Goal: Navigation & Orientation: Find specific page/section

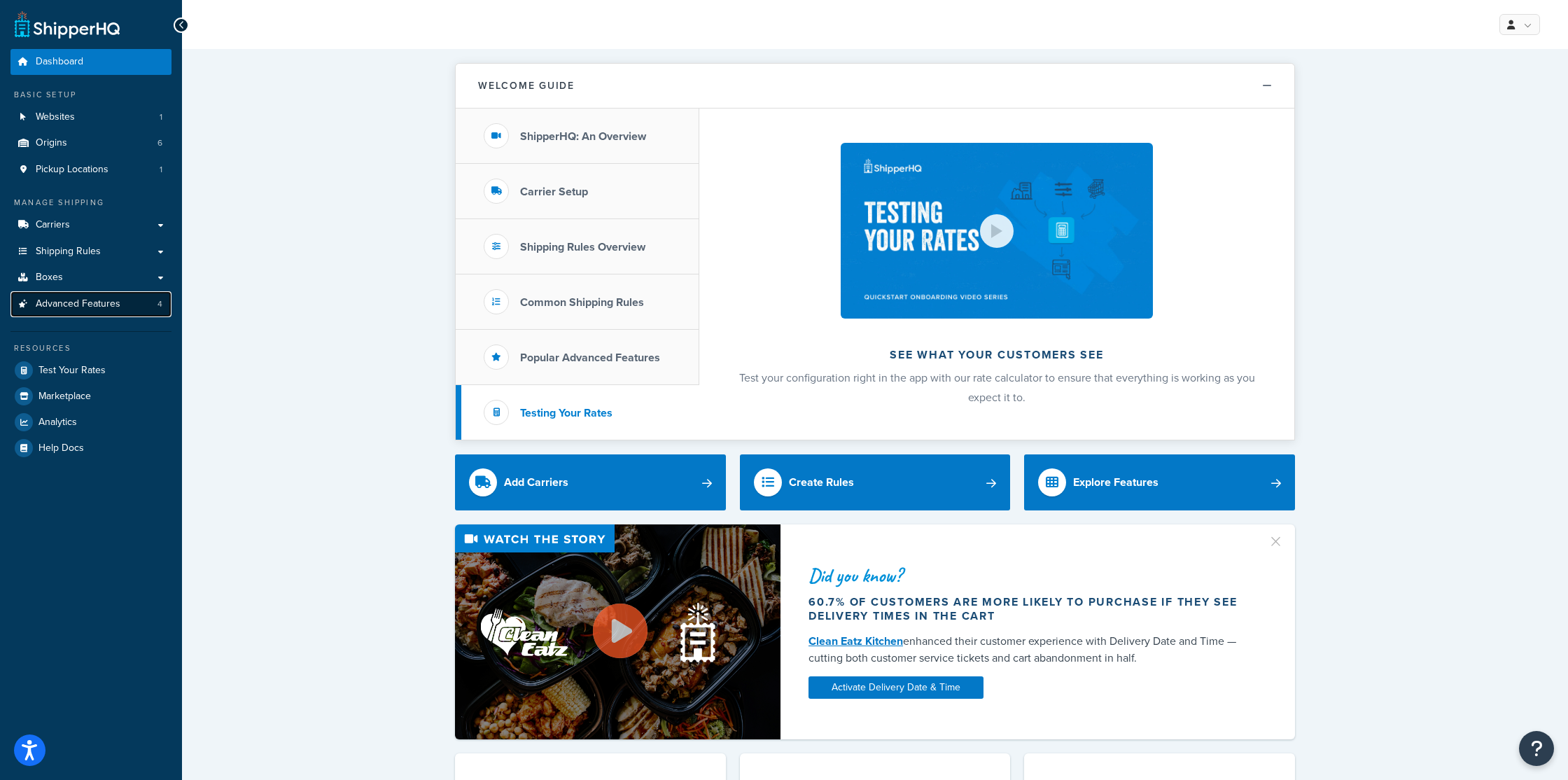
click at [107, 304] on span "Advanced Features" at bounding box center [78, 303] width 85 height 12
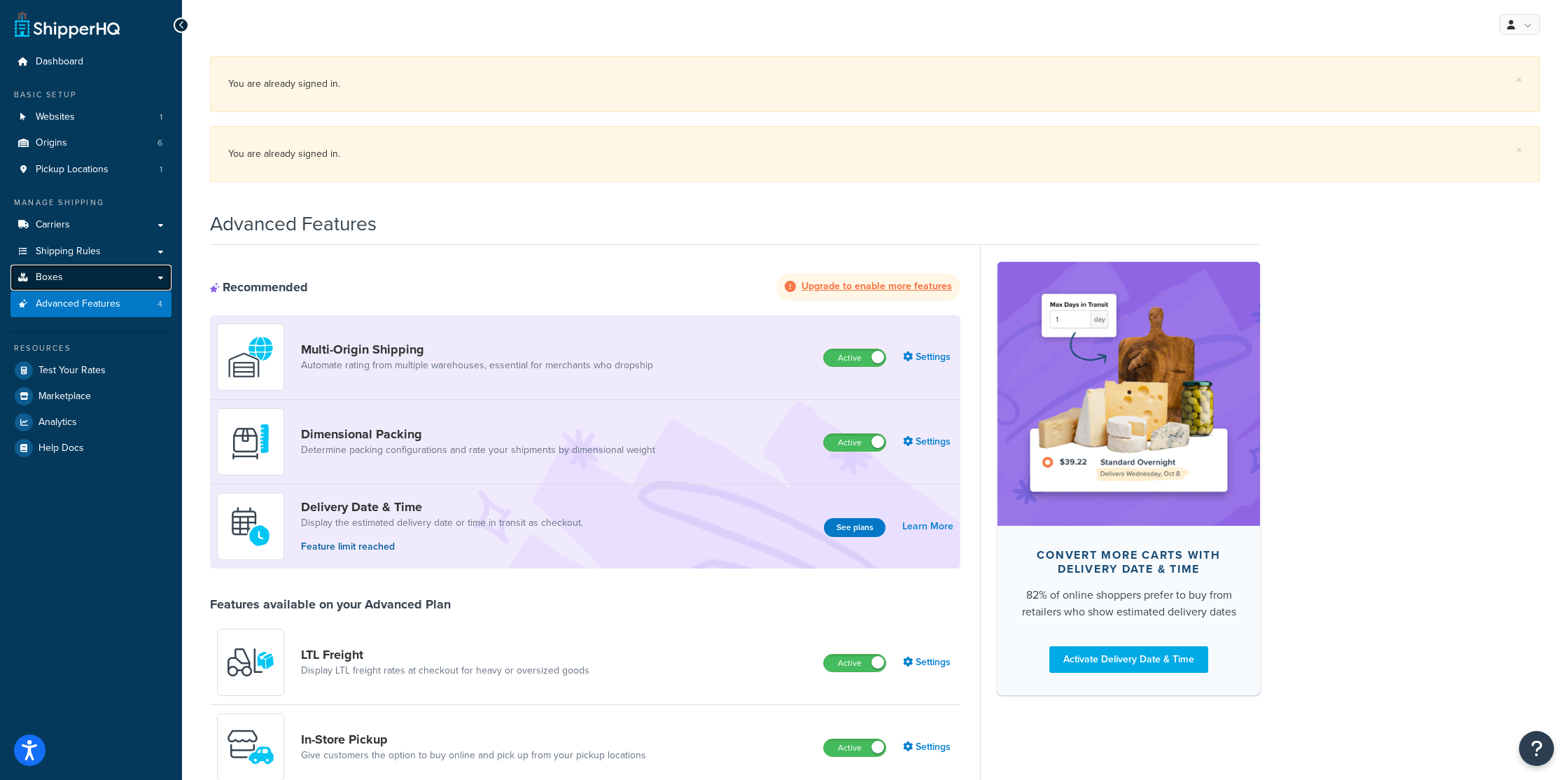
click at [143, 274] on link "Boxes" at bounding box center [91, 277] width 161 height 26
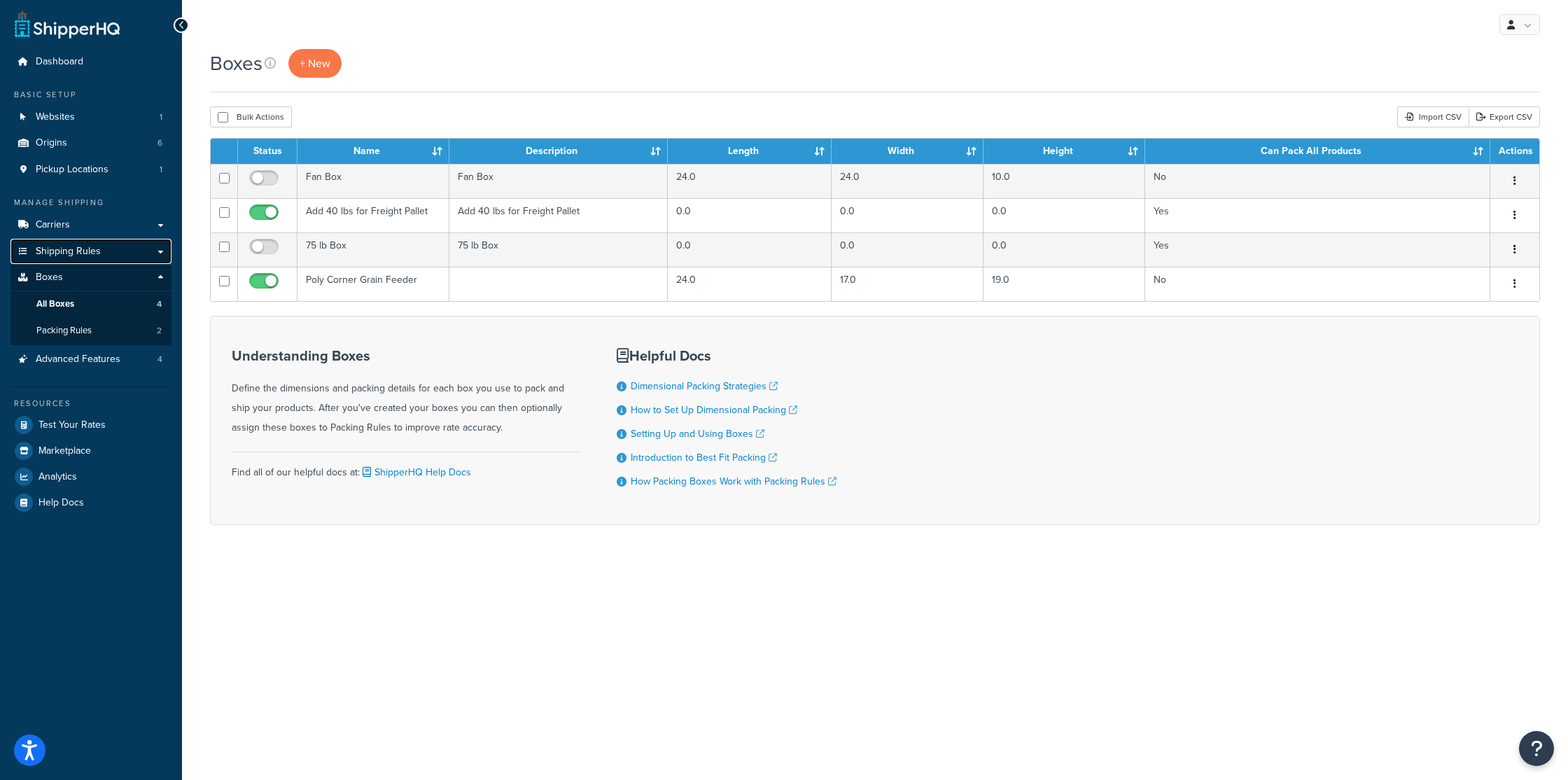
click at [150, 251] on link "Shipping Rules" at bounding box center [91, 252] width 161 height 26
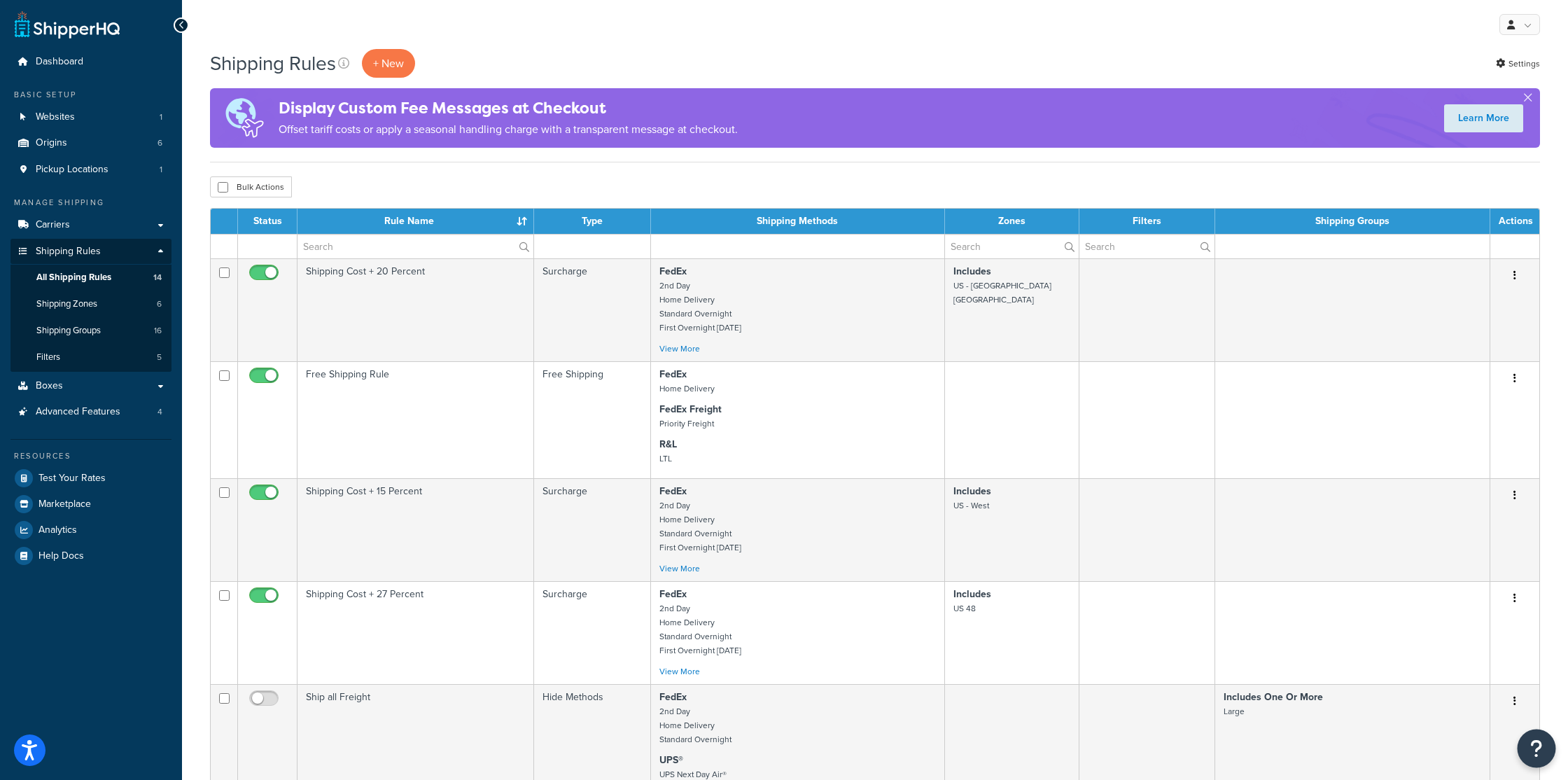
click at [1541, 751] on icon "Open Resource Center" at bounding box center [1537, 748] width 14 height 20
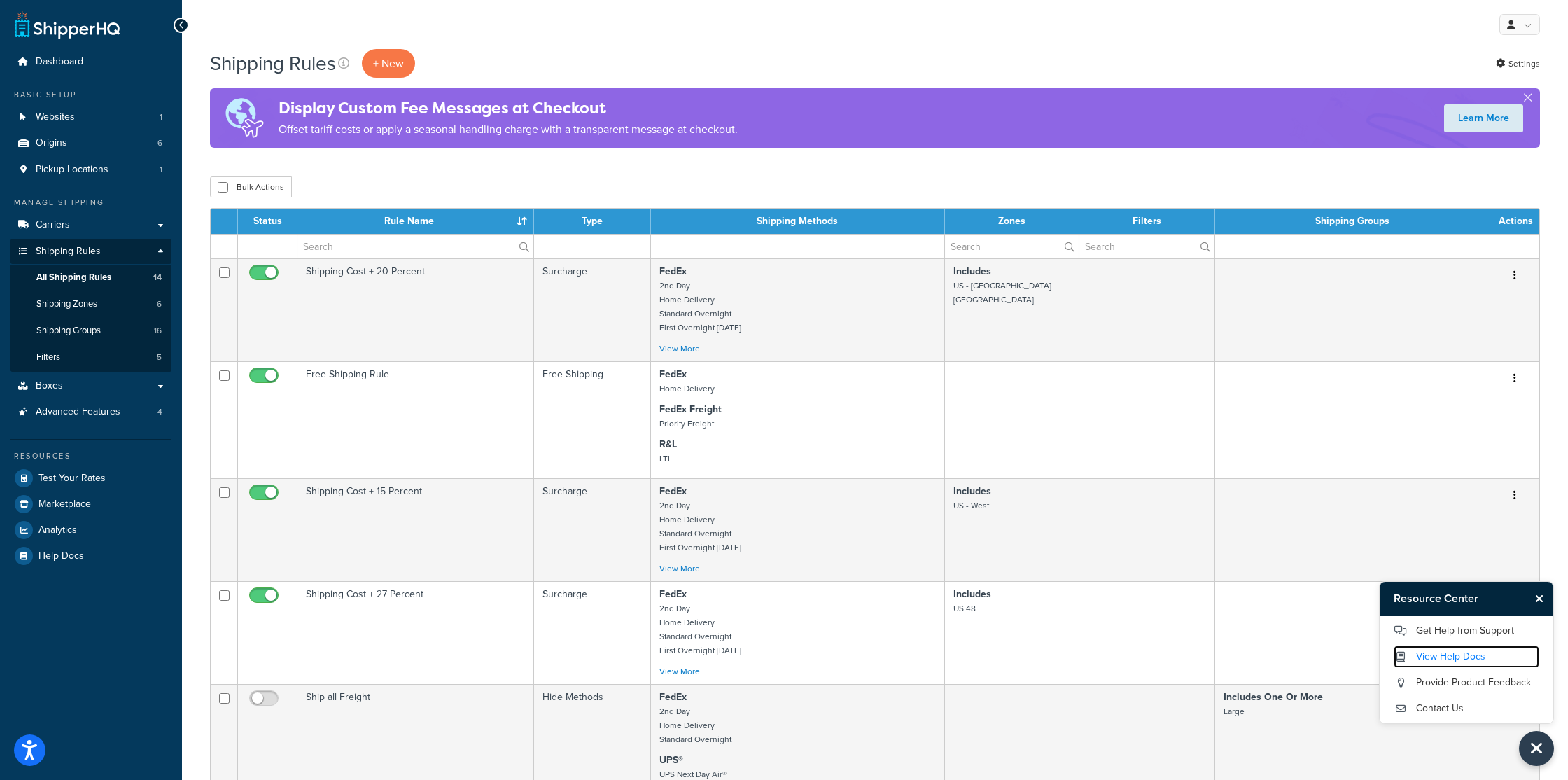
click at [1458, 656] on link "View Help Docs" at bounding box center [1467, 657] width 146 height 23
click at [88, 410] on span "Advanced Features" at bounding box center [78, 411] width 85 height 12
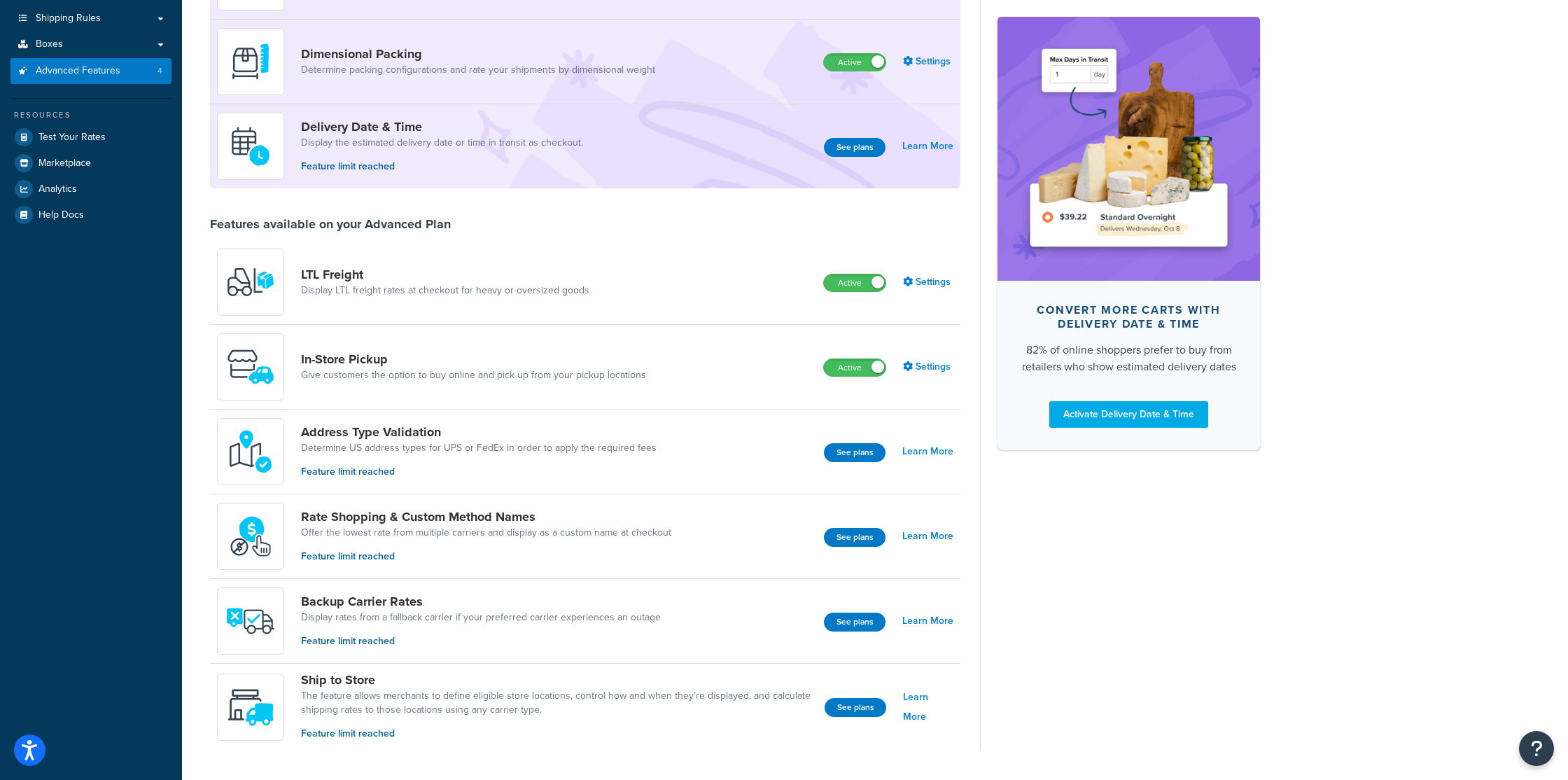
scroll to position [273, 0]
